Goal: Transaction & Acquisition: Purchase product/service

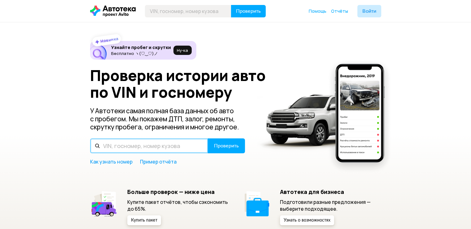
click at [108, 146] on input "text" at bounding box center [149, 145] width 118 height 15
type input "[US_VEHICLE_IDENTIFICATION_NUMBER]"
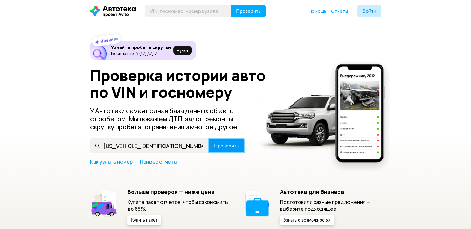
click at [228, 148] on span "Проверить" at bounding box center [226, 145] width 25 height 5
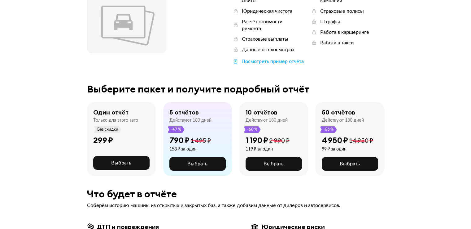
scroll to position [87, 0]
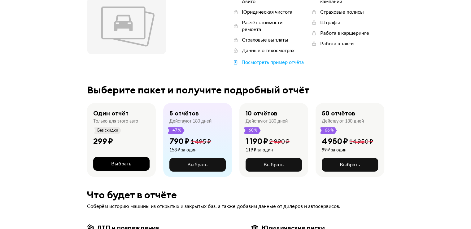
click at [121, 161] on span "Выбрать" at bounding box center [121, 163] width 20 height 5
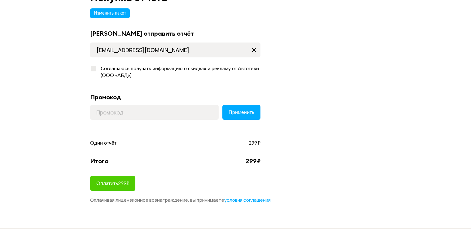
scroll to position [50, 0]
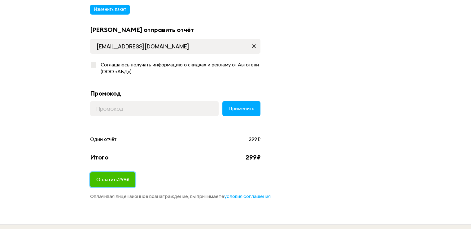
click at [112, 180] on span "Оплатить 299 ₽" at bounding box center [112, 179] width 33 height 5
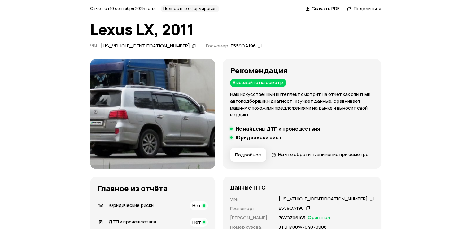
scroll to position [37, 0]
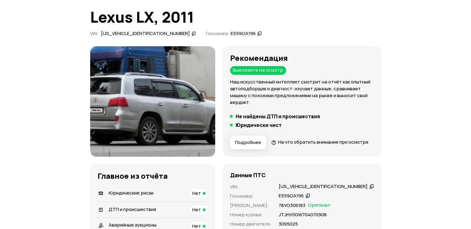
click at [199, 121] on img at bounding box center [152, 101] width 125 height 110
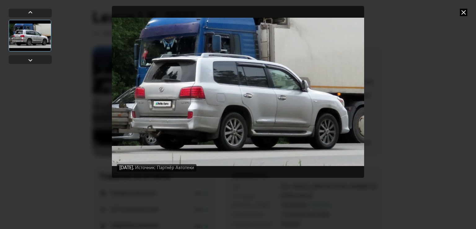
click at [462, 11] on icon at bounding box center [463, 12] width 7 height 7
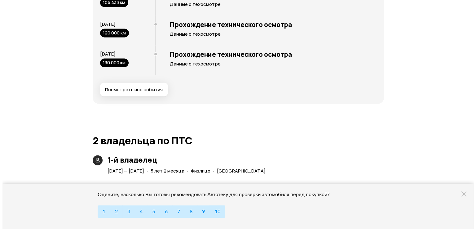
scroll to position [1227, 0]
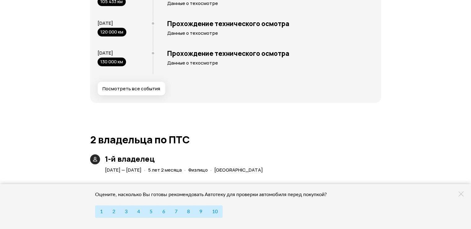
click at [143, 95] on button "Посмотреть все события" at bounding box center [132, 89] width 68 height 14
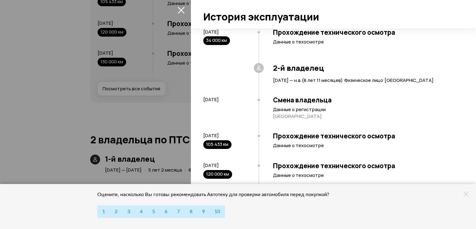
scroll to position [249, 0]
